Goal: Task Accomplishment & Management: Use online tool/utility

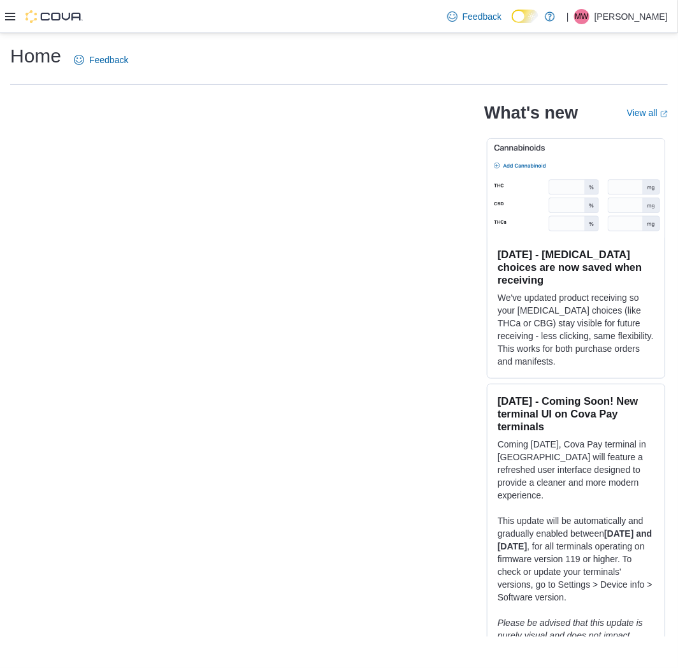
click at [10, 17] on icon at bounding box center [10, 16] width 10 height 10
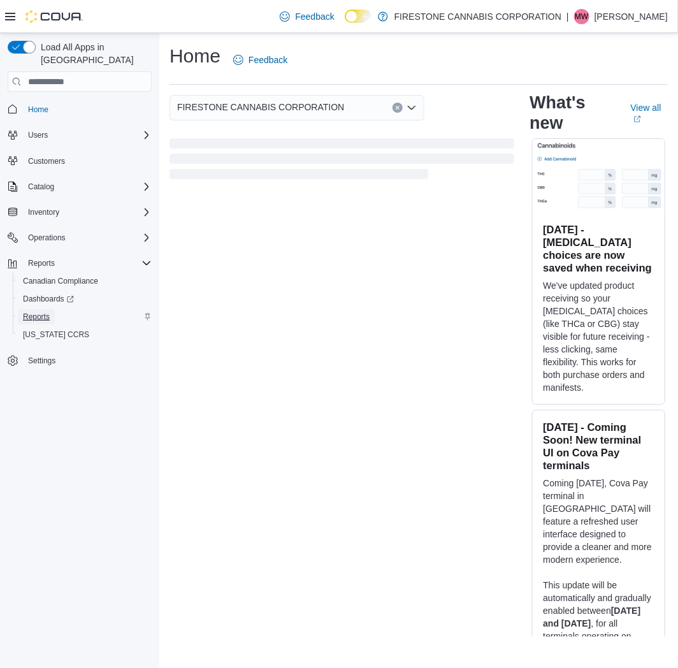
click at [27, 312] on span "Reports" at bounding box center [36, 317] width 27 height 10
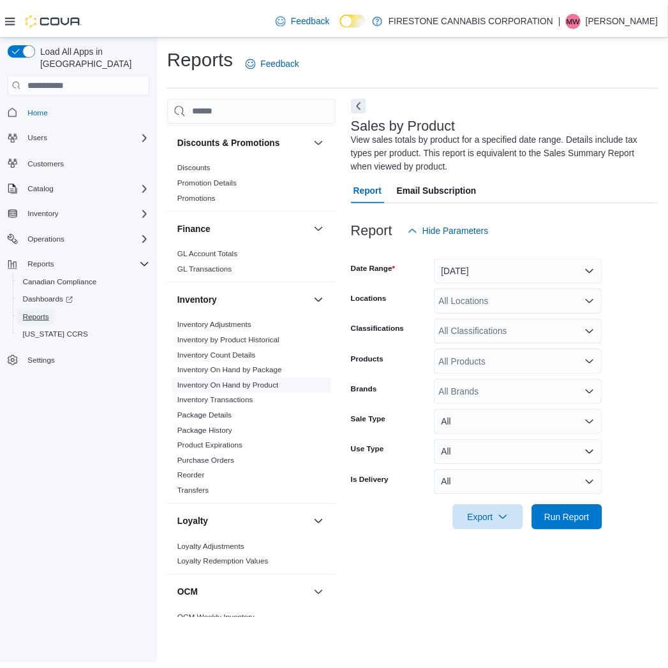
scroll to position [283, 0]
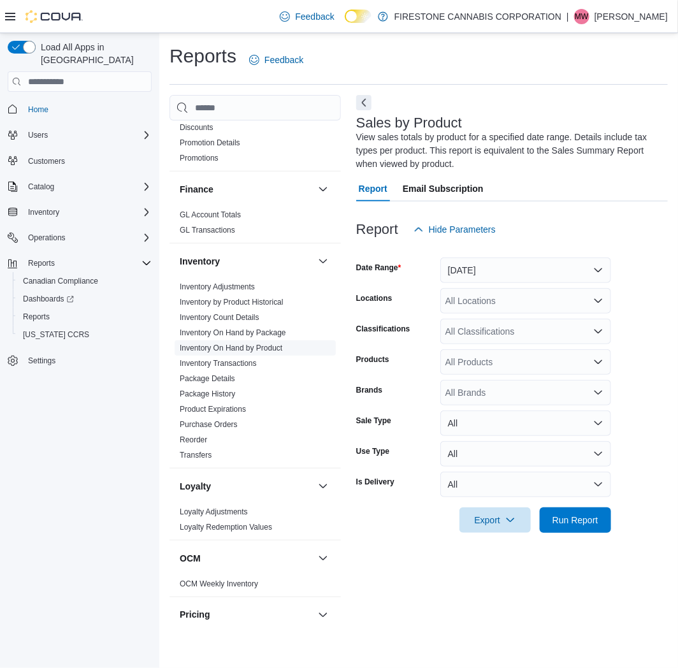
click at [249, 344] on link "Inventory On Hand by Product" at bounding box center [231, 348] width 103 height 9
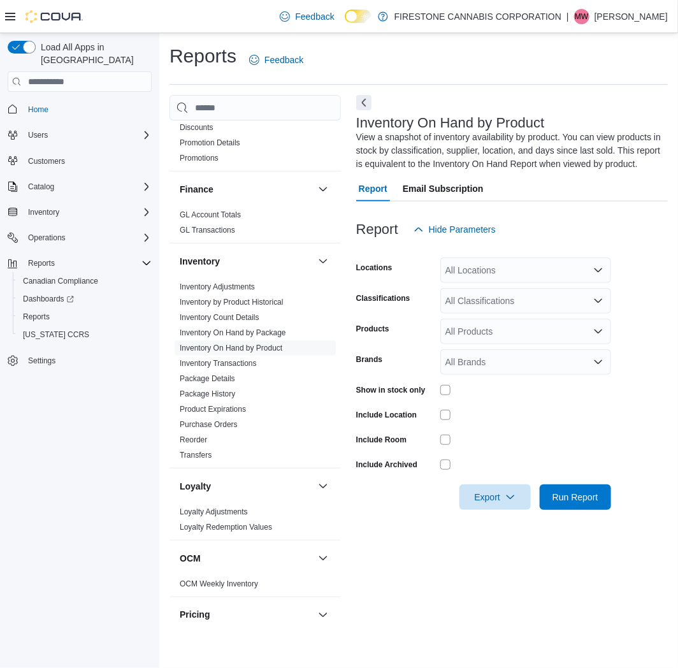
click at [467, 271] on div "All Locations" at bounding box center [526, 271] width 171 height 26
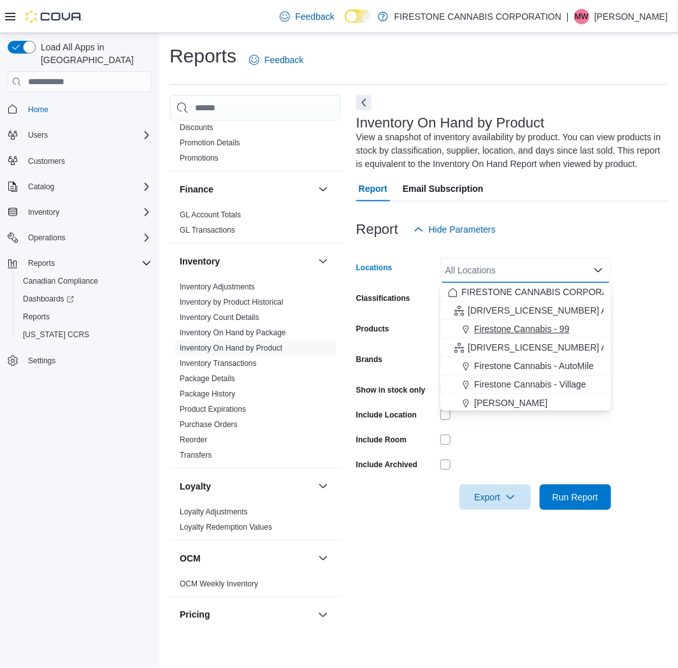
click at [504, 324] on span "Firestone Cannabis - 99" at bounding box center [521, 329] width 95 height 13
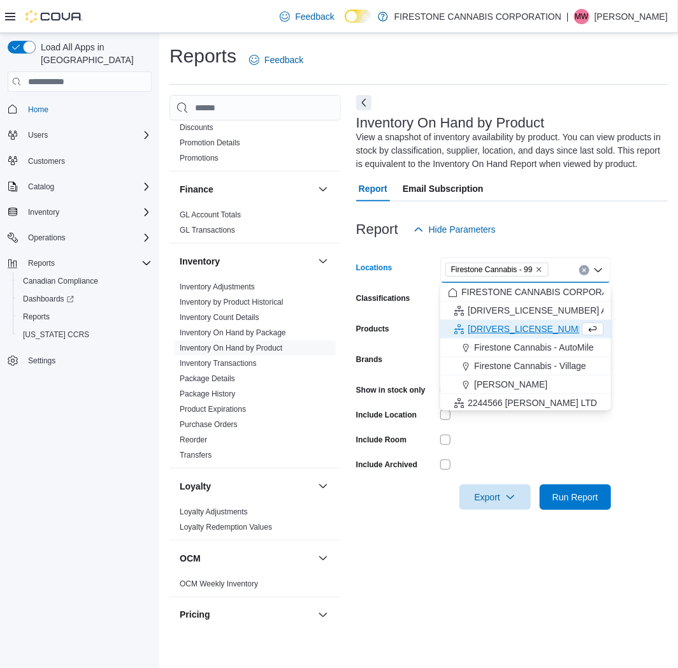
click at [414, 342] on div "Products" at bounding box center [395, 332] width 79 height 26
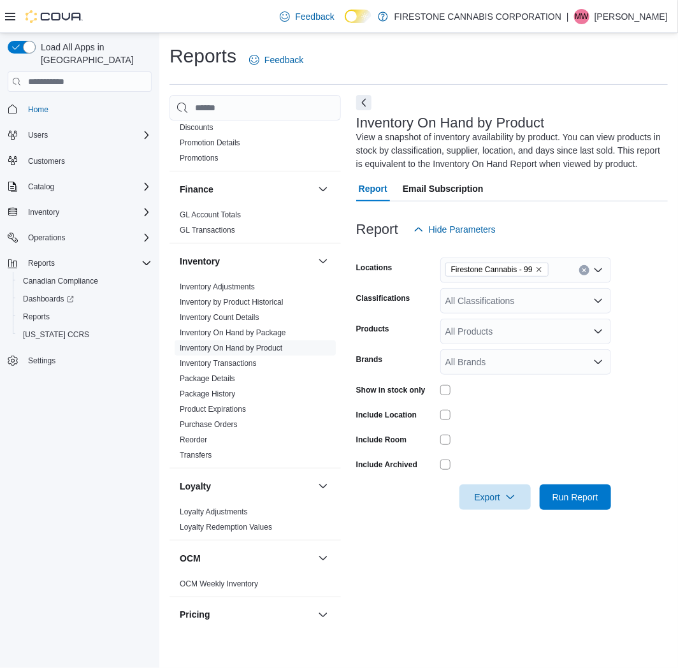
click at [467, 307] on div "All Classifications" at bounding box center [526, 301] width 171 height 26
type input "***"
click at [480, 328] on span "Accessories" at bounding box center [492, 322] width 48 height 13
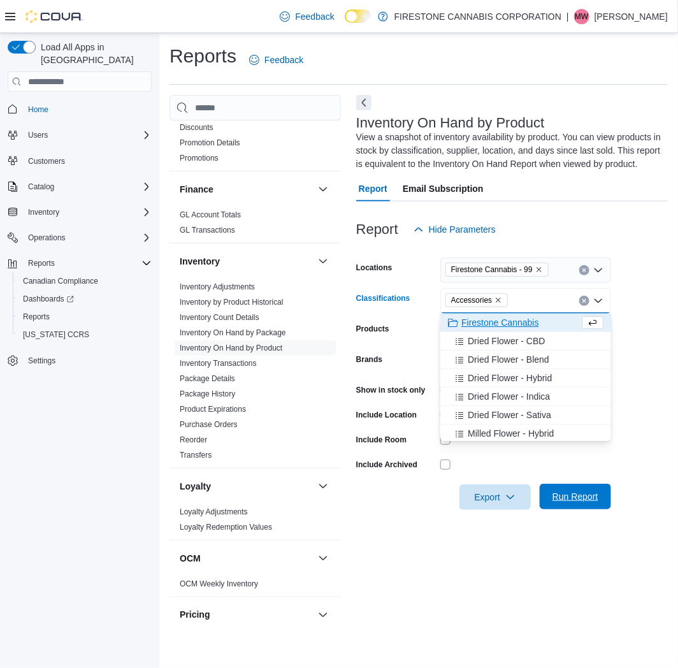
click at [568, 498] on span "Run Report" at bounding box center [576, 496] width 46 height 13
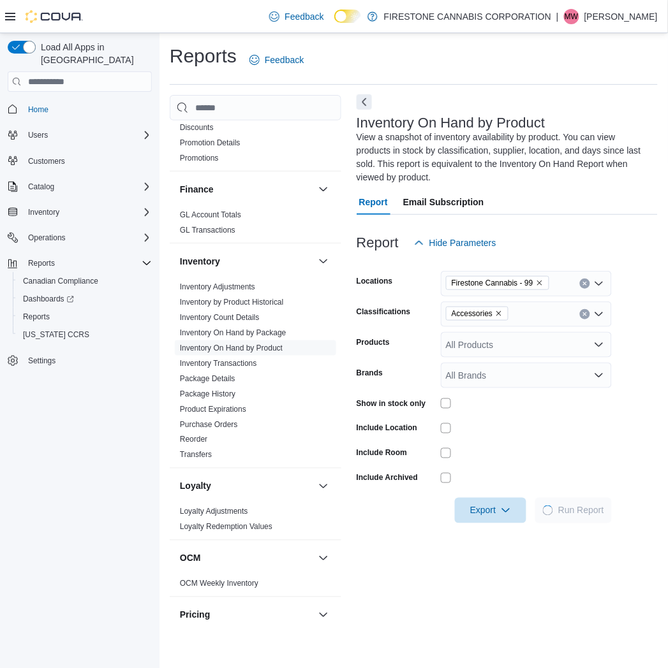
click at [362, 100] on button "Next" at bounding box center [363, 101] width 15 height 15
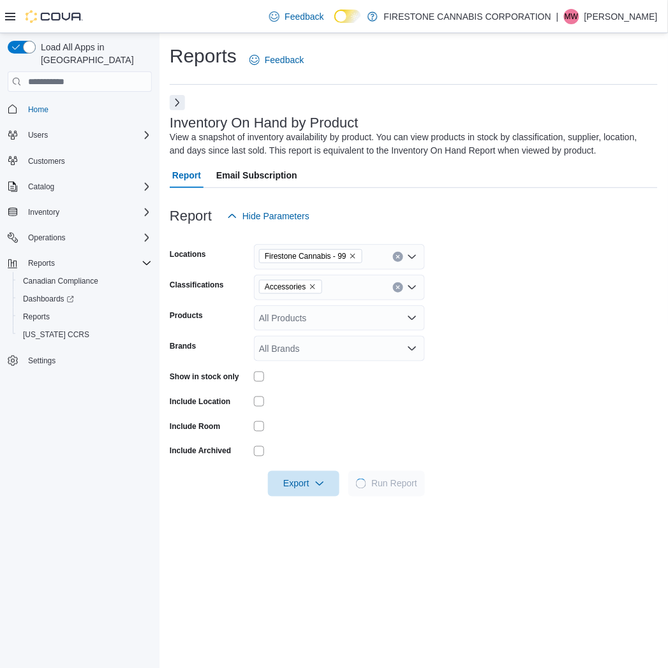
click at [15, 13] on icon at bounding box center [10, 17] width 10 height 8
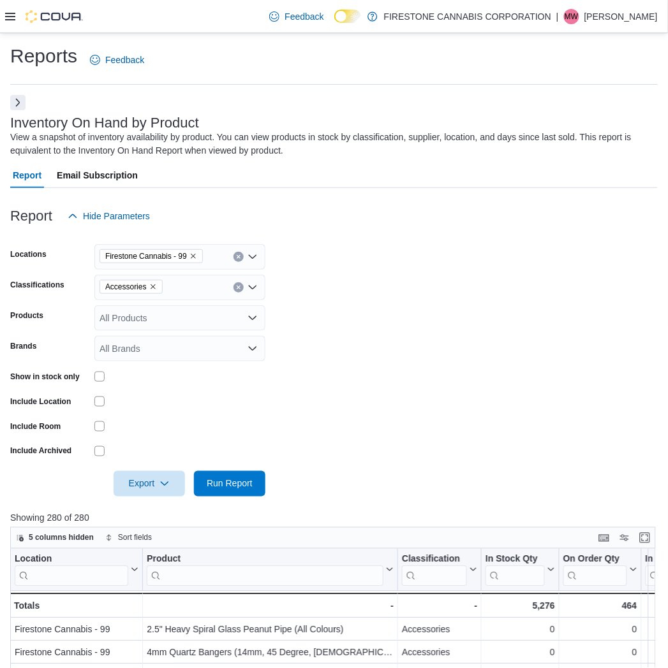
click at [317, 323] on form "Locations Firestone Cannabis - 99 Classifications Accessories Products All Prod…" at bounding box center [333, 363] width 647 height 268
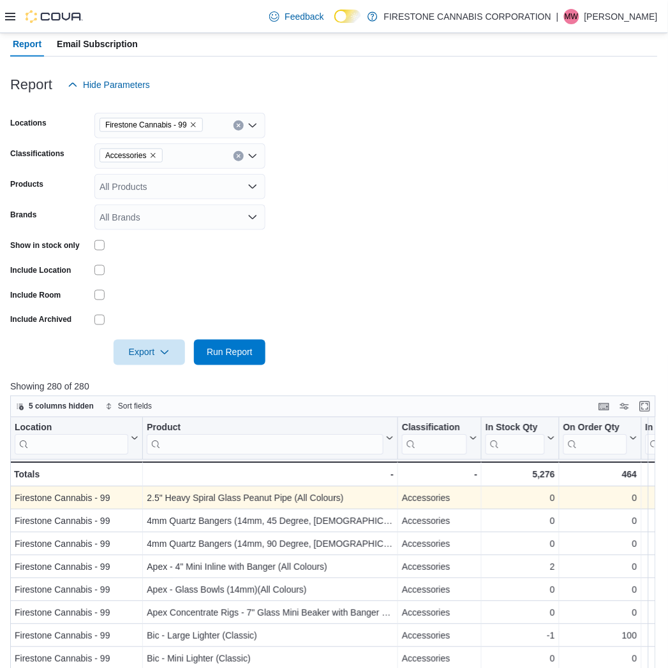
scroll to position [283, 0]
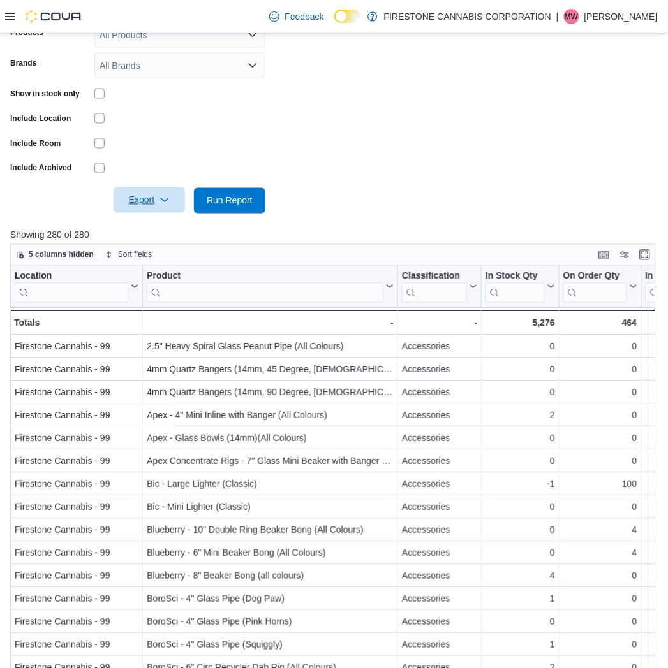
click at [136, 200] on span "Export" at bounding box center [149, 200] width 56 height 26
click at [144, 226] on span "Export to Excel" at bounding box center [150, 226] width 57 height 10
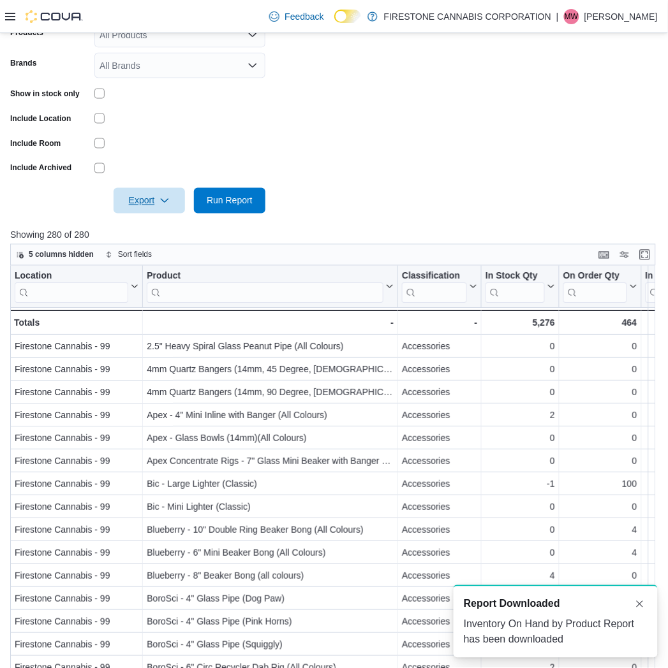
scroll to position [0, 0]
